Goal: Task Accomplishment & Management: Complete application form

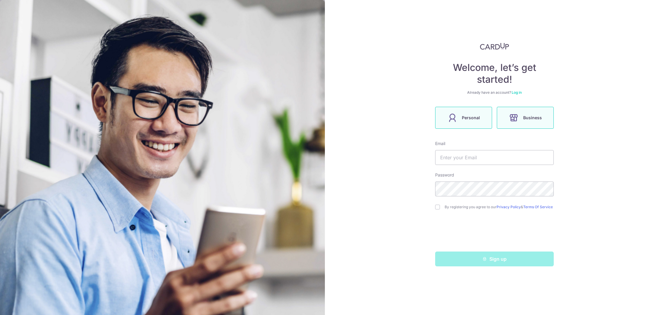
click at [488, 121] on label "Personal" at bounding box center [463, 118] width 57 height 22
click at [462, 157] on input "text" at bounding box center [494, 157] width 119 height 15
type input "[EMAIL_ADDRESS][DOMAIN_NAME]"
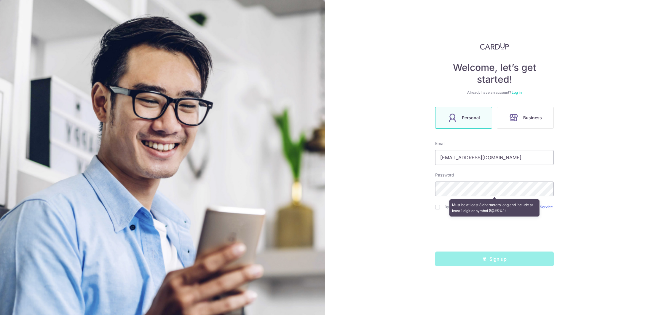
click at [588, 191] on div "Welcome, let’s get started! Already have an account? Log in Personal Business E…" at bounding box center [494, 157] width 339 height 315
click at [438, 209] on input "checkbox" at bounding box center [437, 206] width 5 height 5
checkbox input "true"
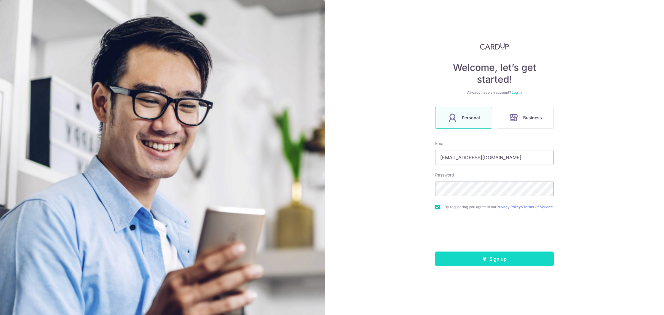
click at [486, 263] on button "Sign up" at bounding box center [494, 258] width 119 height 15
